Goal: Task Accomplishment & Management: Manage account settings

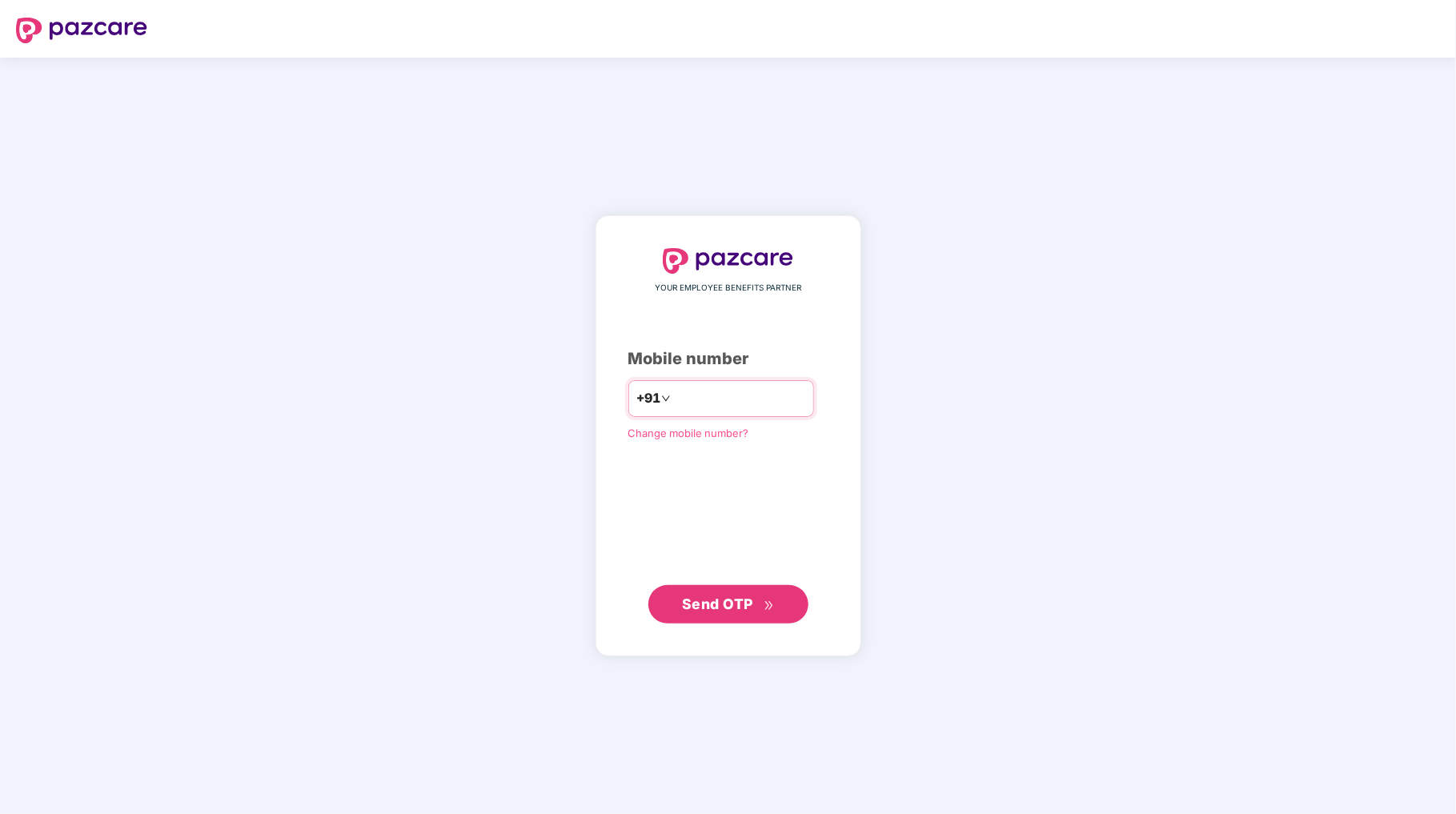
type input "**********"
click at [737, 611] on span "Send OTP" at bounding box center [717, 603] width 71 height 17
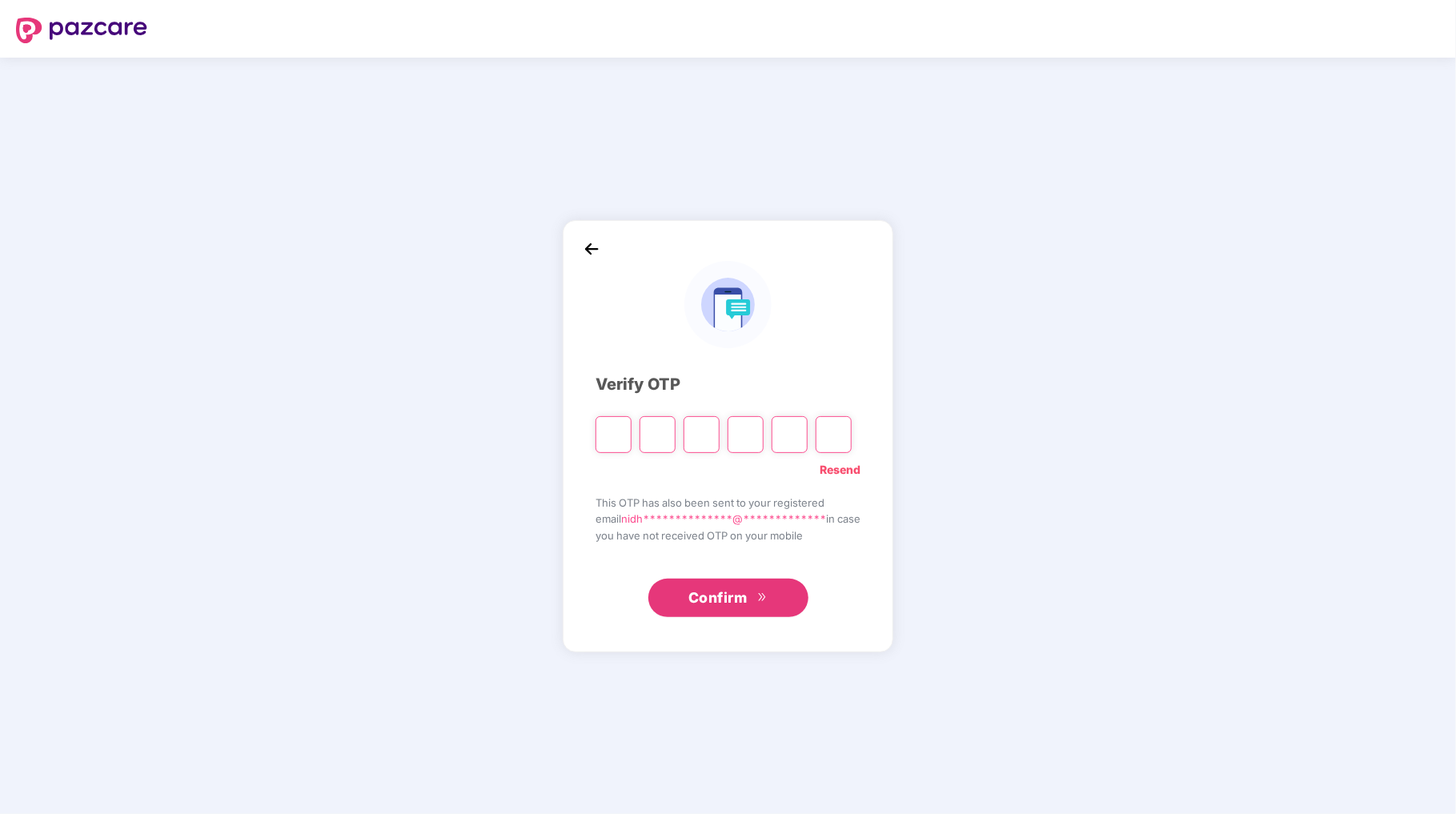
type input "*"
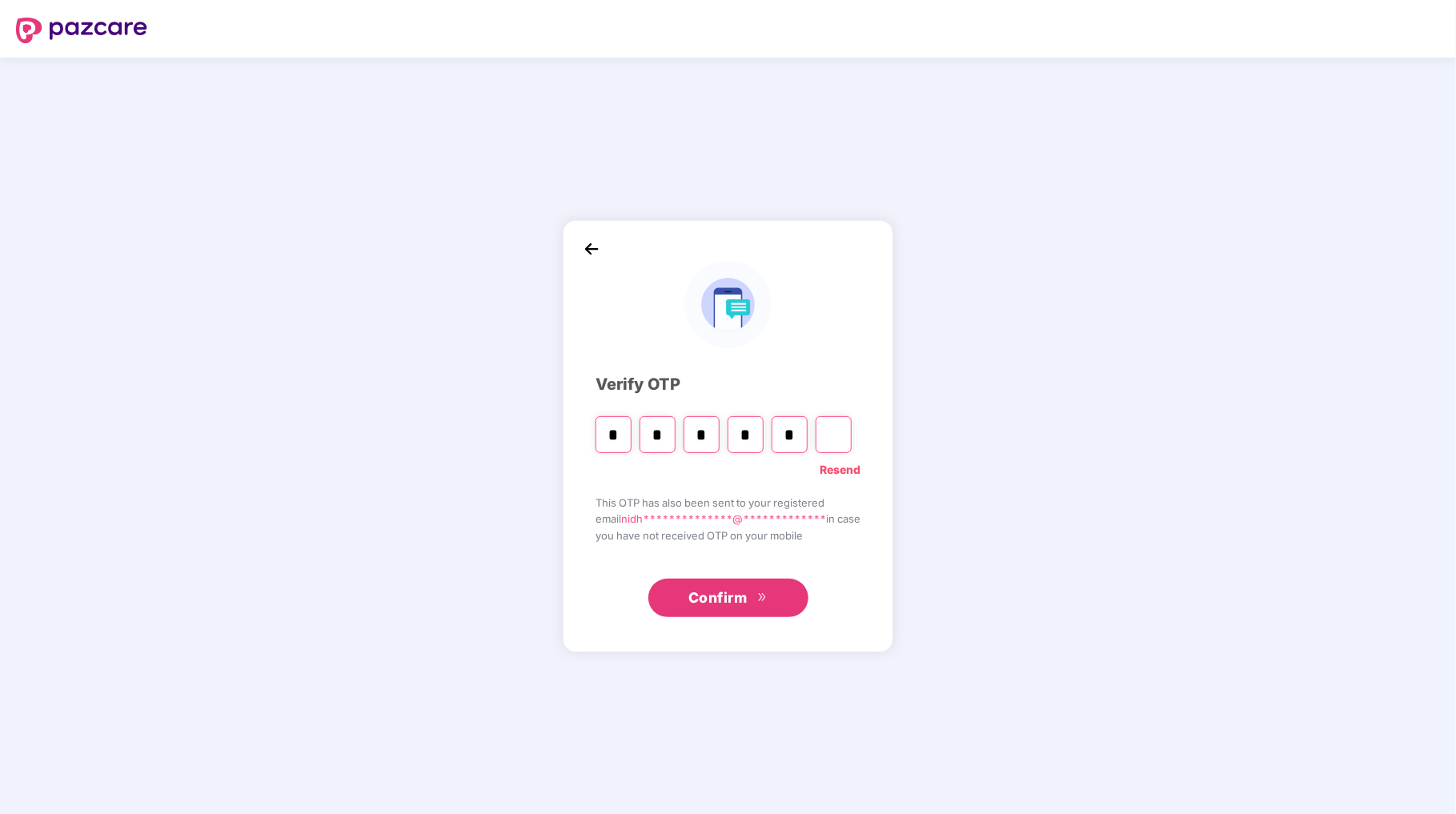
type input "*"
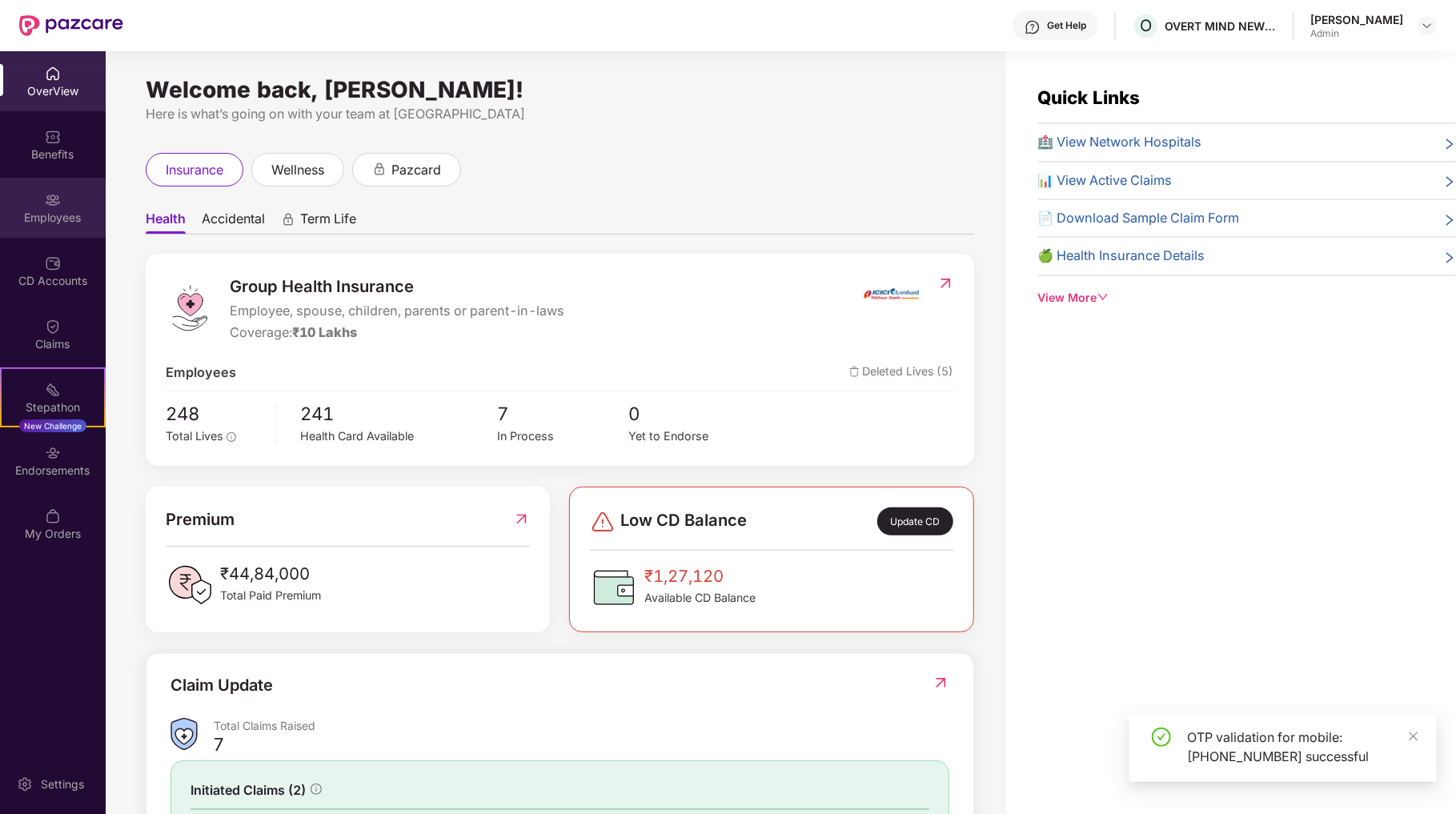
click at [53, 216] on div "Employees" at bounding box center [53, 218] width 105 height 16
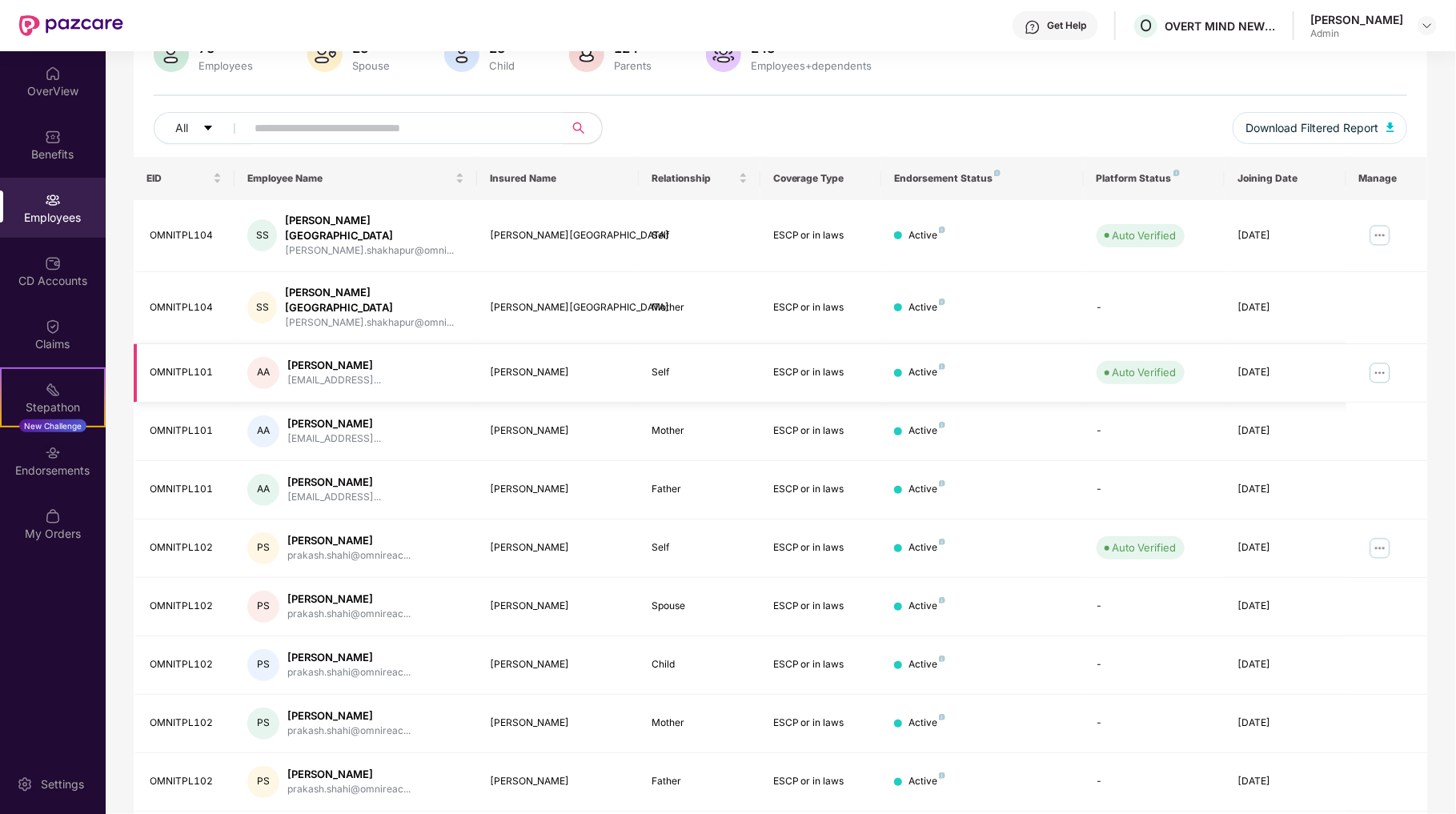
scroll to position [165, 0]
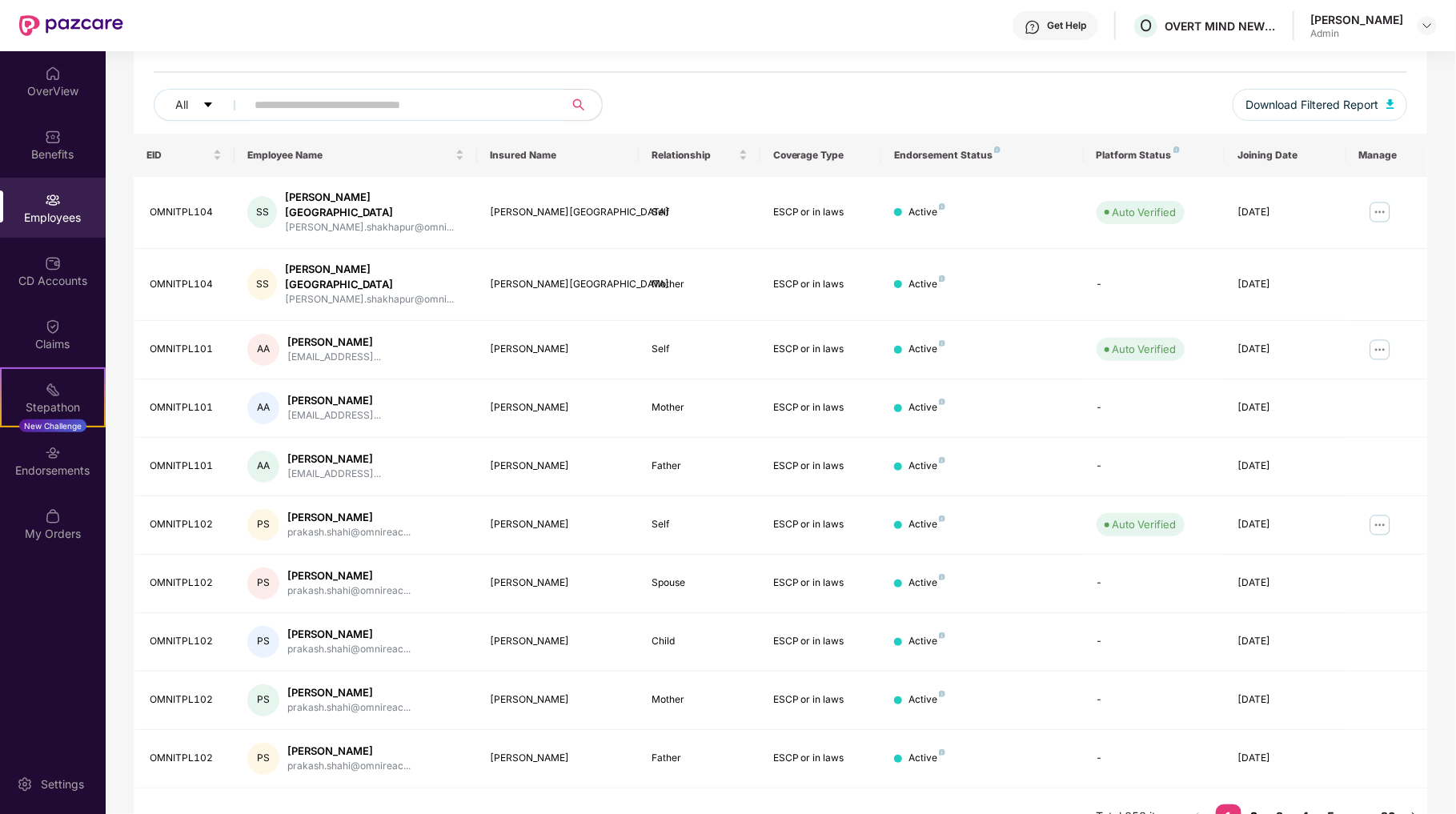
click at [1257, 804] on link "2" at bounding box center [1254, 816] width 25 height 24
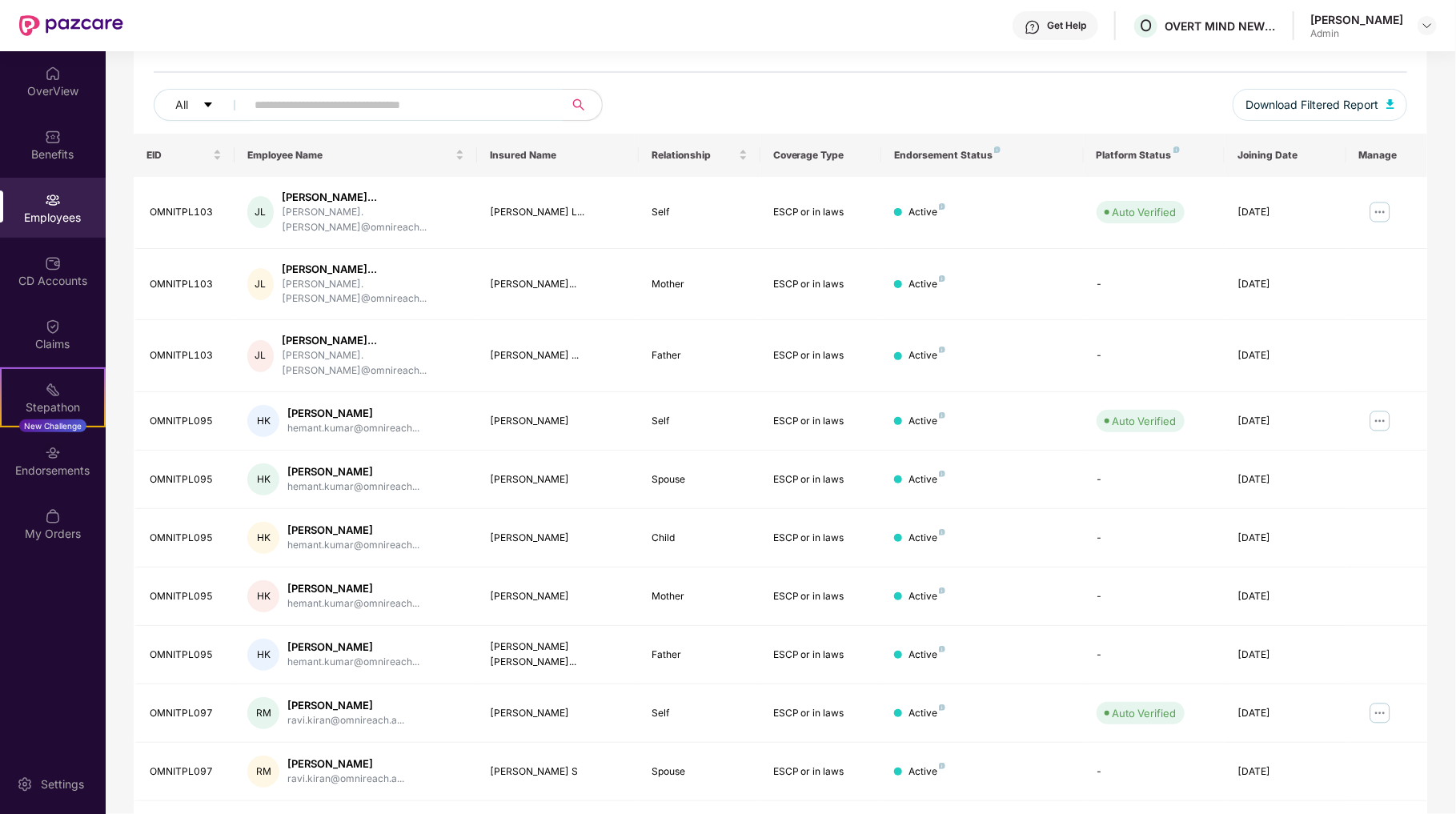
click at [1227, 813] on link "1" at bounding box center [1229, 829] width 25 height 24
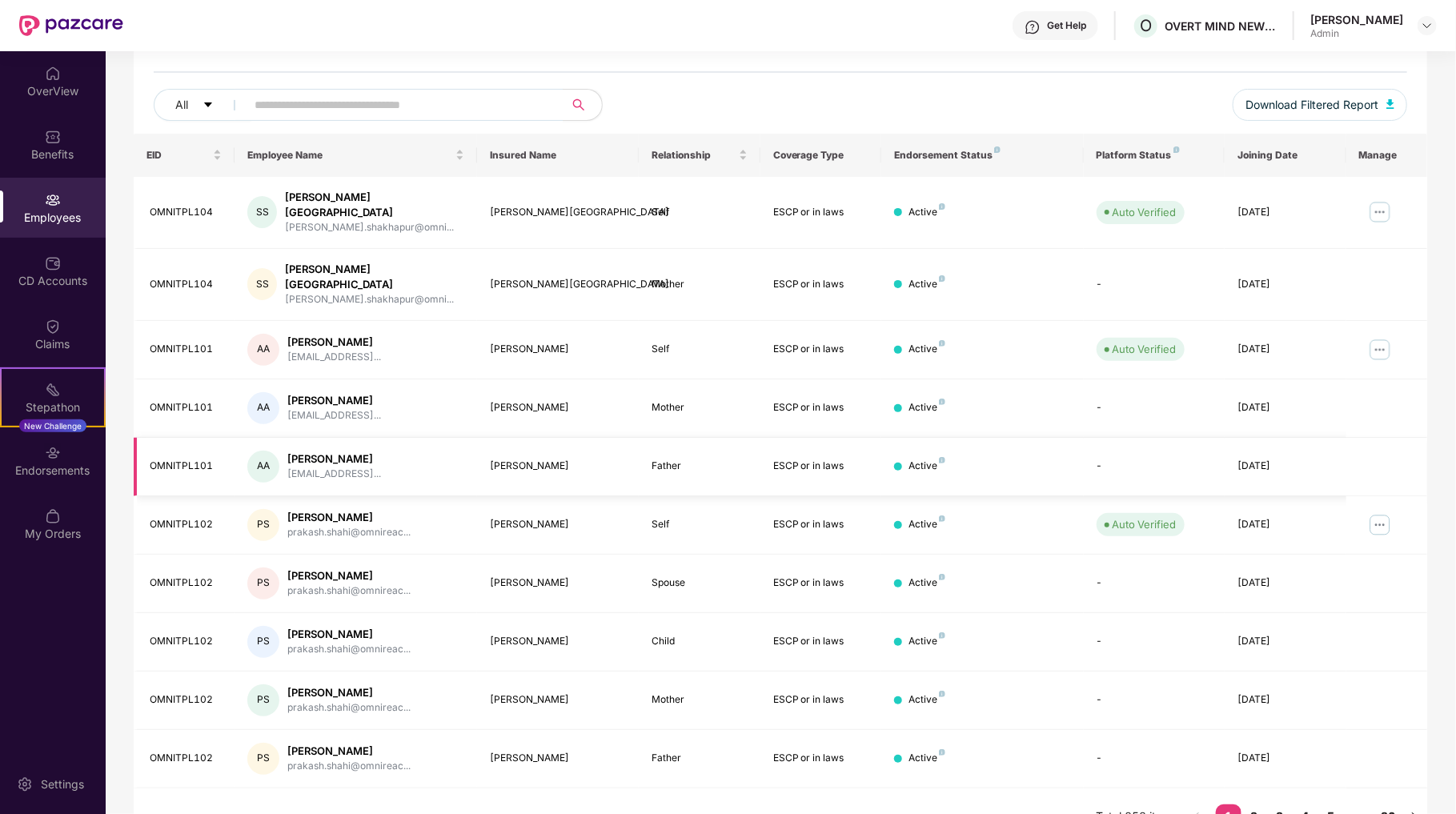
scroll to position [0, 0]
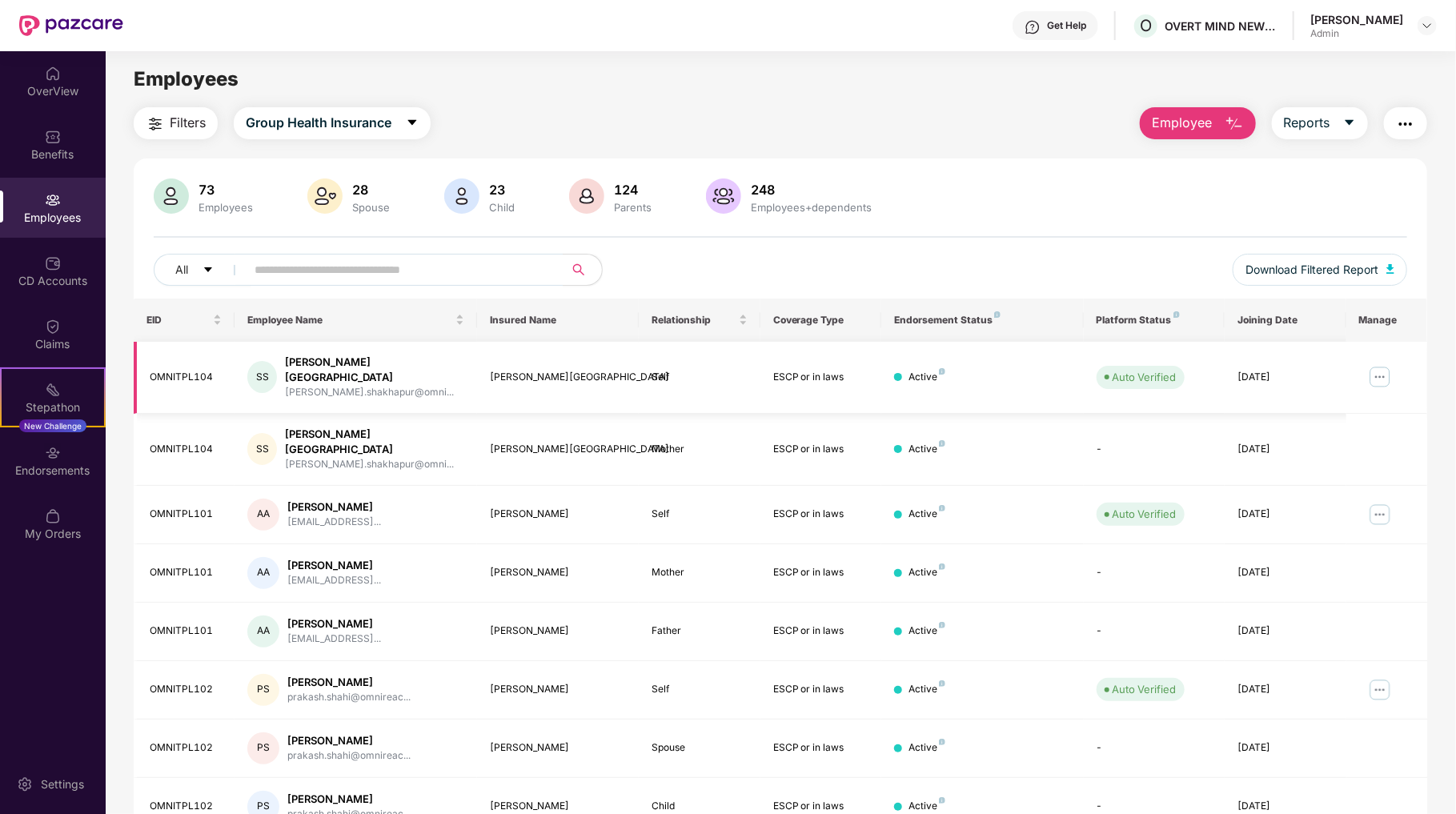
click at [1378, 370] on img at bounding box center [1380, 377] width 25 height 25
click at [1099, 258] on div "All Download Filtered Report" at bounding box center [780, 276] width 1253 height 45
